Goal: Obtain resource: Obtain resource

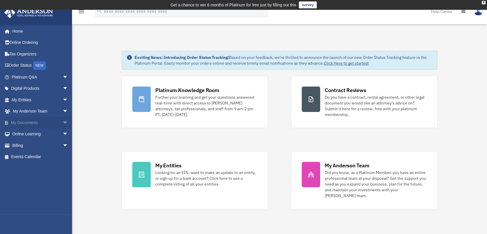
click at [63, 121] on span "arrow_drop_down" at bounding box center [69, 123] width 12 height 12
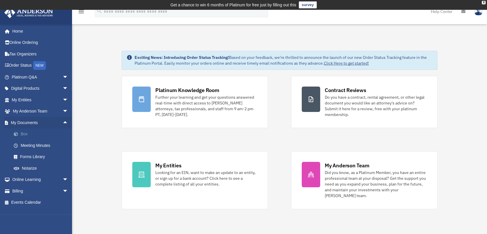
click at [29, 135] on link "Box" at bounding box center [42, 134] width 69 height 12
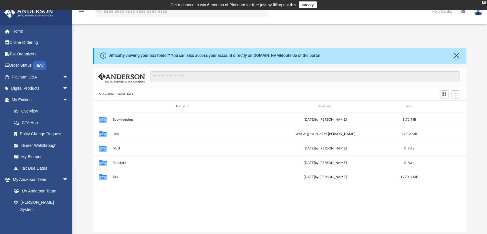
scroll to position [126, 369]
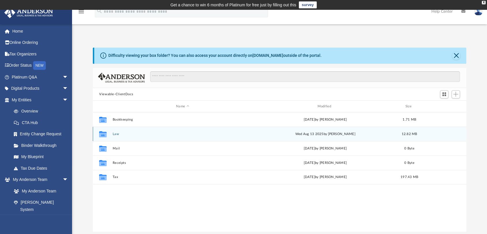
click at [113, 133] on button "Law" at bounding box center [183, 134] width 140 height 4
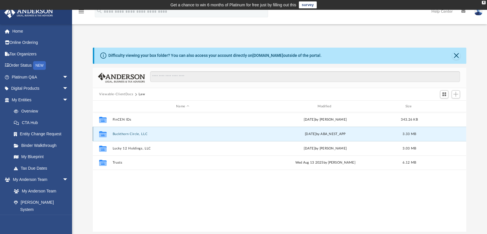
click at [135, 133] on button "Buckthorn Circle, LLC" at bounding box center [183, 134] width 140 height 4
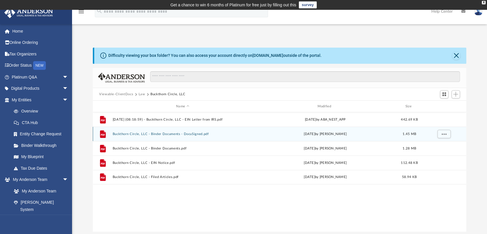
click at [140, 133] on button "Buckthorn Circle, LLC - Binder Documents - DocuSigned.pdf" at bounding box center [183, 134] width 140 height 4
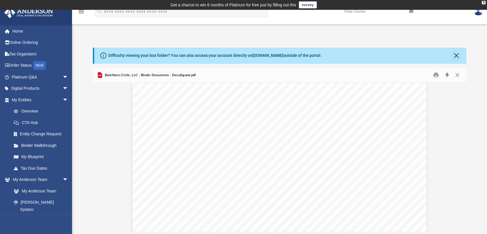
scroll to position [4895, 0]
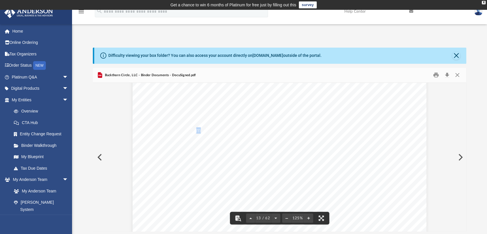
click at [197, 130] on span "mortgaging, managing, leasing and/or selling the real prope" at bounding box center [236, 130] width 138 height 6
drag, startPoint x: 164, startPoint y: 116, endPoint x: 244, endPoint y: 140, distance: 83.4
click at [244, 140] on div "Operating Agreement of Buckthorn Circle, LLC Page 1 of 39 OPERATING AGREEMENT O…" at bounding box center [280, 53] width 294 height 381
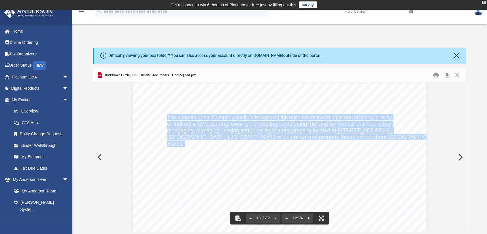
drag, startPoint x: 182, startPoint y: 143, endPoint x: 165, endPoint y: 115, distance: 33.0
